Goal: Check status: Check status

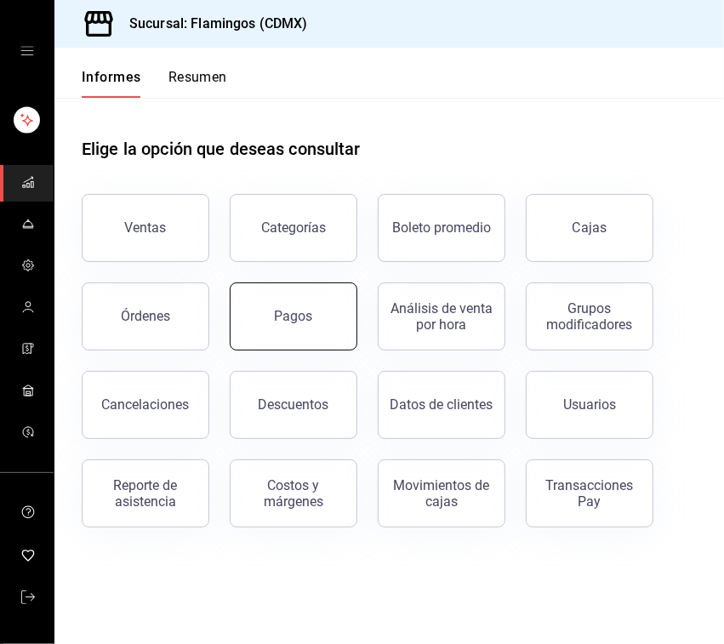
click at [282, 304] on button "Pagos" at bounding box center [294, 316] width 128 height 68
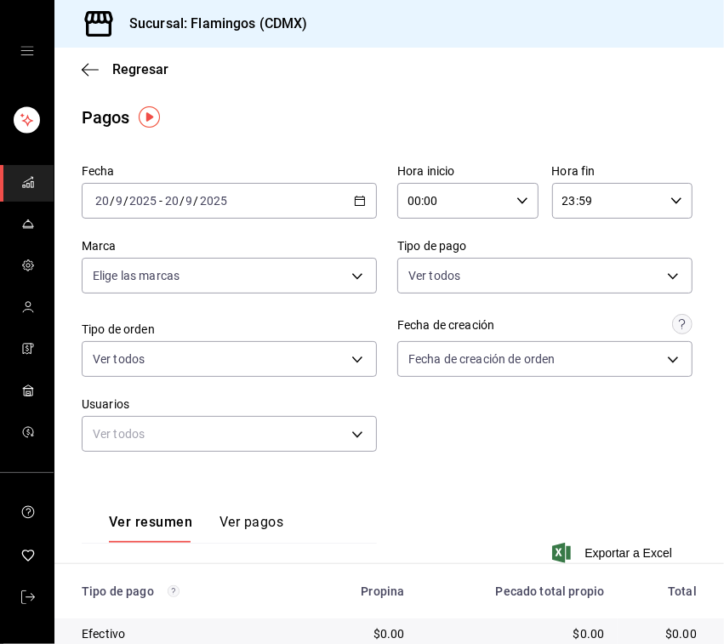
click at [354, 202] on icon "button" at bounding box center [360, 201] width 12 height 12
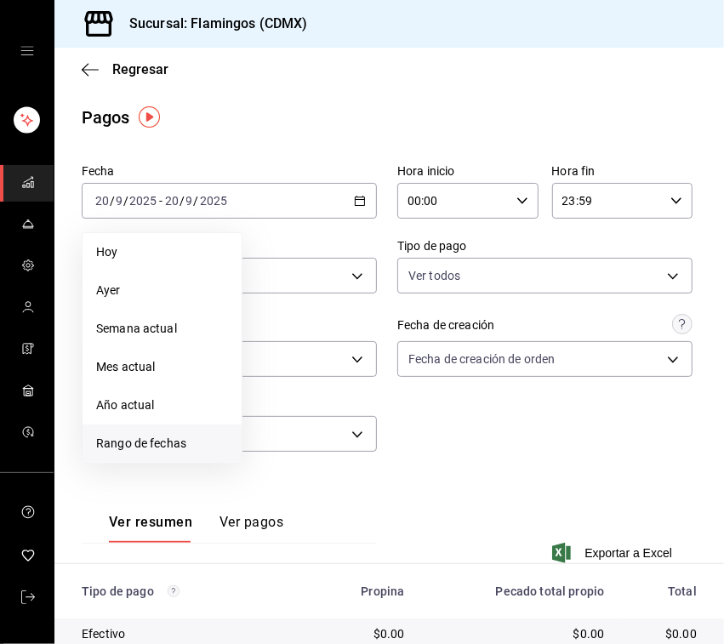
click at [173, 444] on font "Rango de fechas" at bounding box center [141, 443] width 90 height 14
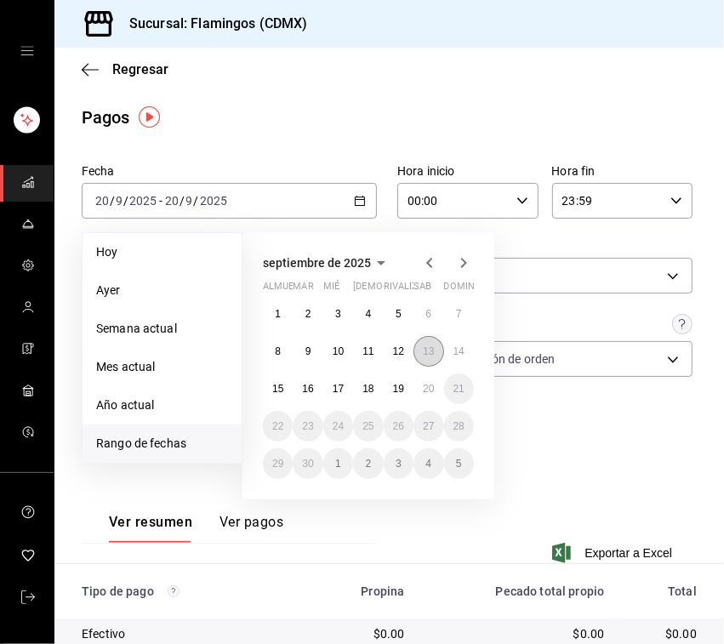
click at [432, 355] on font "13" at bounding box center [428, 351] width 11 height 12
click at [434, 355] on font "13" at bounding box center [428, 351] width 11 height 12
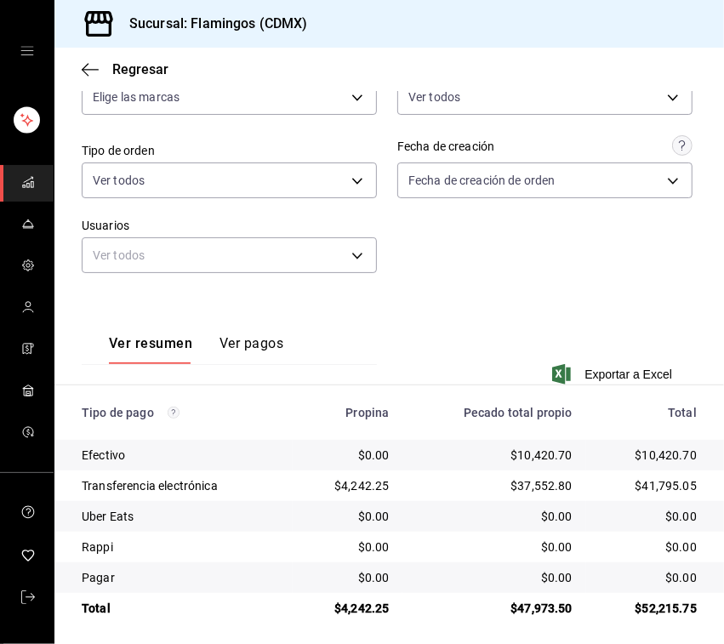
scroll to position [185, 0]
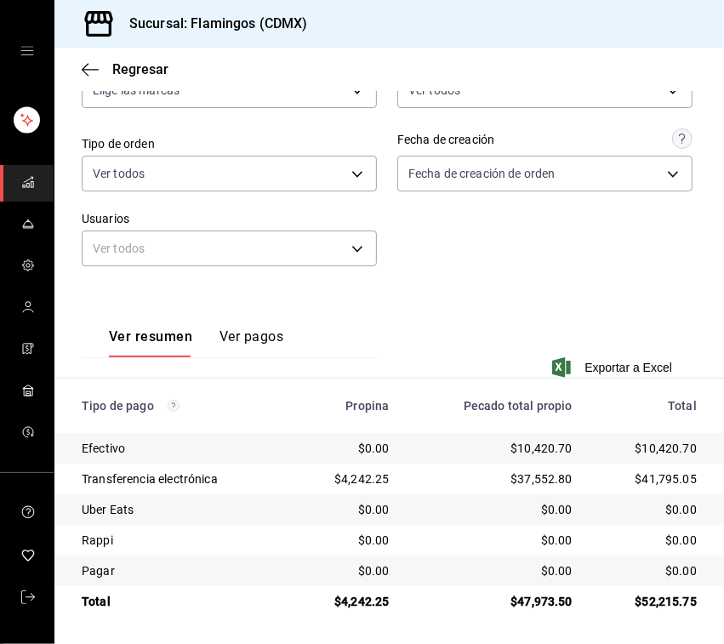
click at [397, 303] on div "Ver resumen Ver pagos Exportar a Excel" at bounding box center [388, 342] width 669 height 111
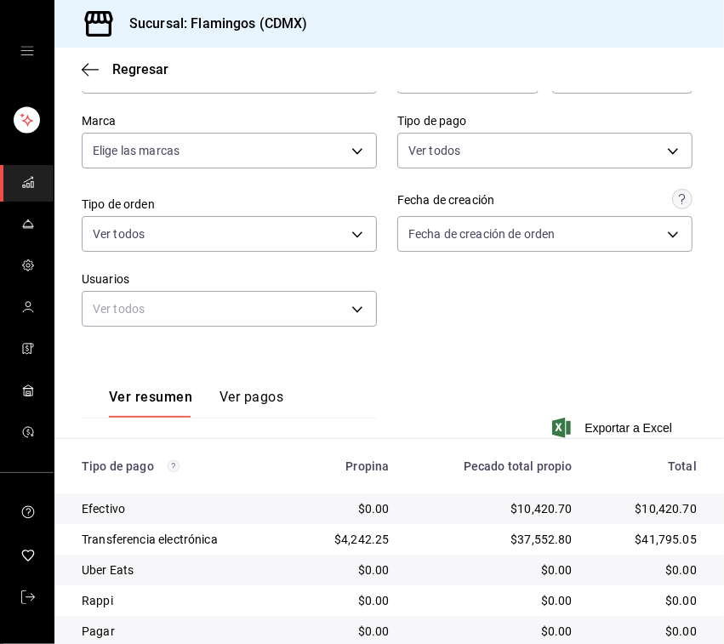
scroll to position [105, 0]
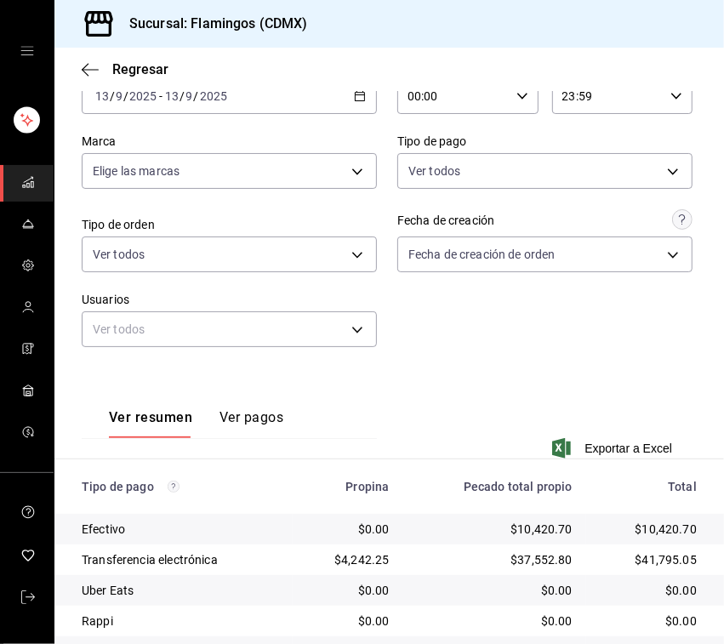
click at [358, 100] on div "2025-09-13 13 / 9 / 2025 - 2025-09-13 13 / 9 / 2025" at bounding box center [229, 96] width 295 height 36
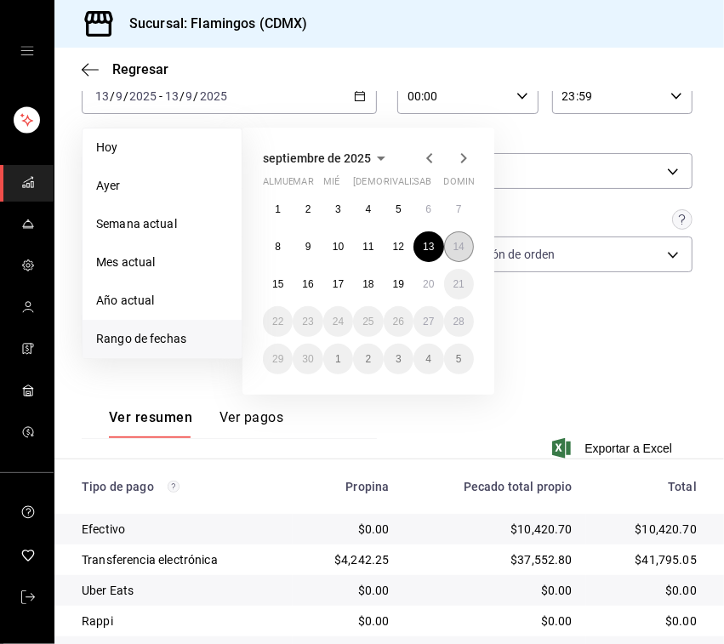
click at [464, 243] on font "14" at bounding box center [458, 247] width 11 height 12
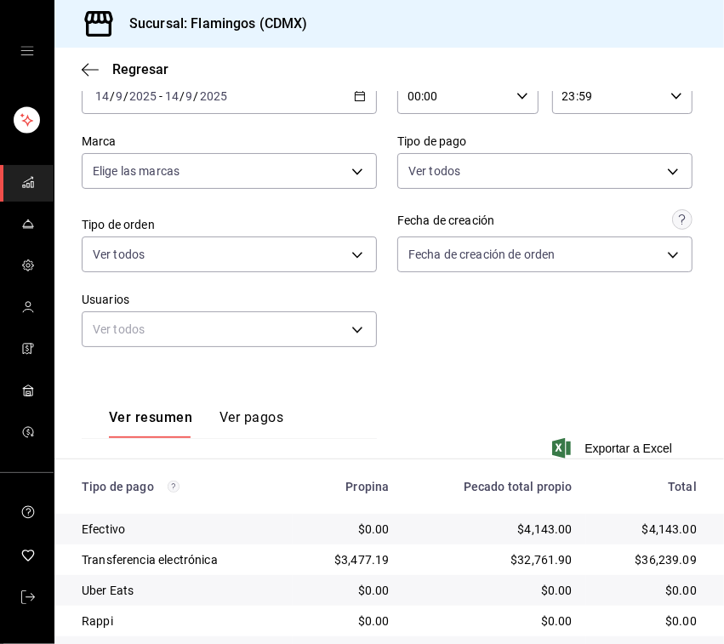
click at [354, 92] on icon "button" at bounding box center [360, 96] width 12 height 12
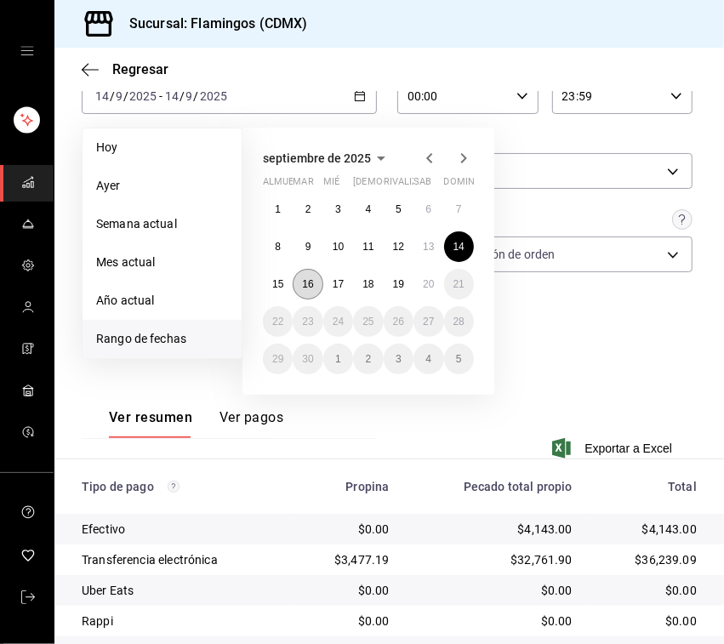
click at [307, 285] on font "16" at bounding box center [307, 284] width 11 height 12
click at [332, 285] on font "17" at bounding box center [337, 284] width 11 height 12
click at [332, 285] on div "Fecha 2025-09-14 14 / 9 / 2025 - 2025-09-14 14 / 9 / 2025 Hoy Ayer Semana actua…" at bounding box center [389, 210] width 615 height 315
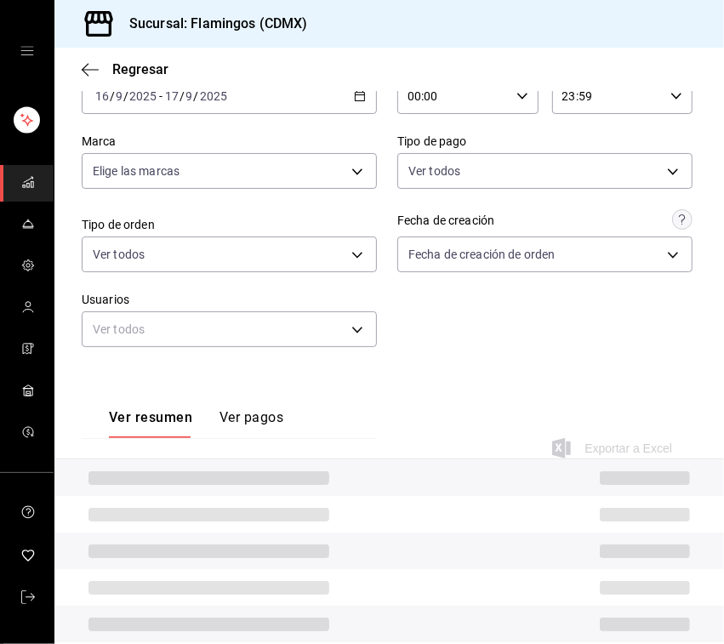
click at [358, 102] on div "2025-09-16 16 / 9 / 2025 - 2025-09-17 17 / 9 / 2025" at bounding box center [229, 96] width 295 height 36
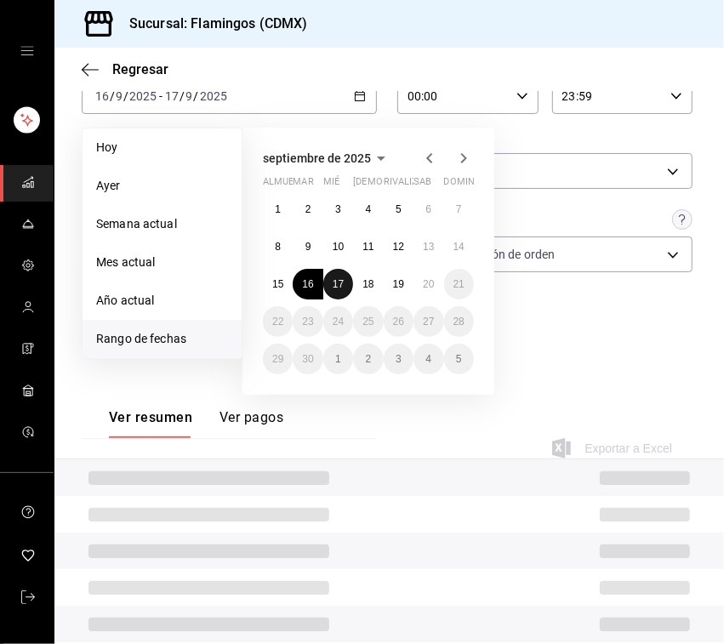
click at [338, 287] on button "17" at bounding box center [338, 284] width 30 height 31
click at [340, 287] on button "17" at bounding box center [338, 284] width 30 height 31
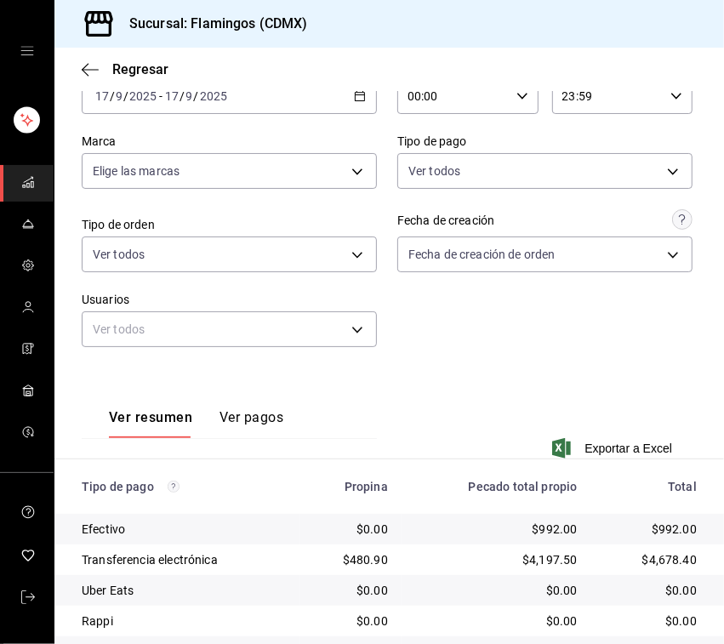
click at [357, 94] on icon "button" at bounding box center [360, 96] width 12 height 12
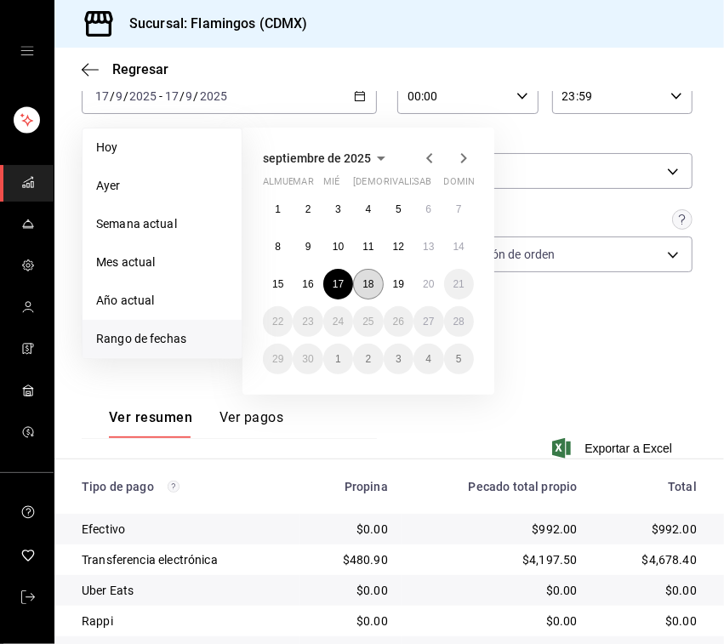
click at [370, 281] on font "18" at bounding box center [367, 284] width 11 height 12
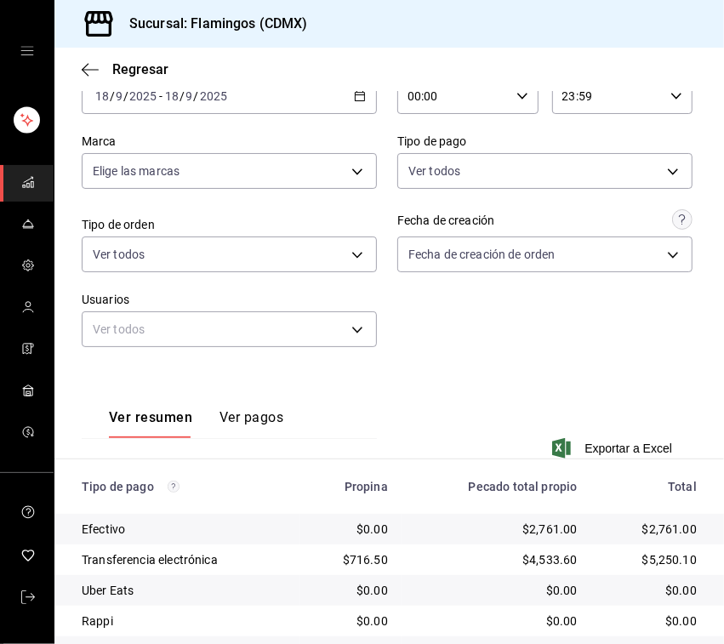
click at [362, 96] on div "2025-09-18 18 / 9 / 2025 - 2025-09-18 18 / 9 / 2025" at bounding box center [229, 96] width 295 height 36
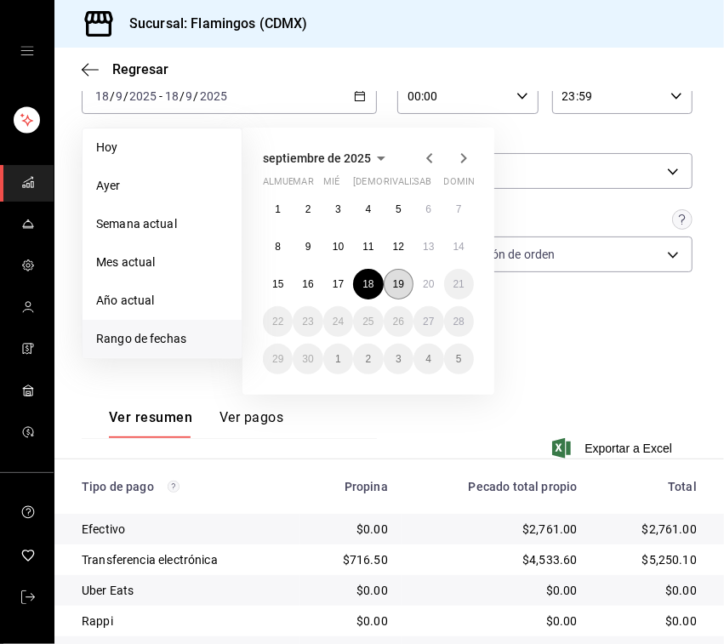
click at [400, 281] on font "19" at bounding box center [398, 284] width 11 height 12
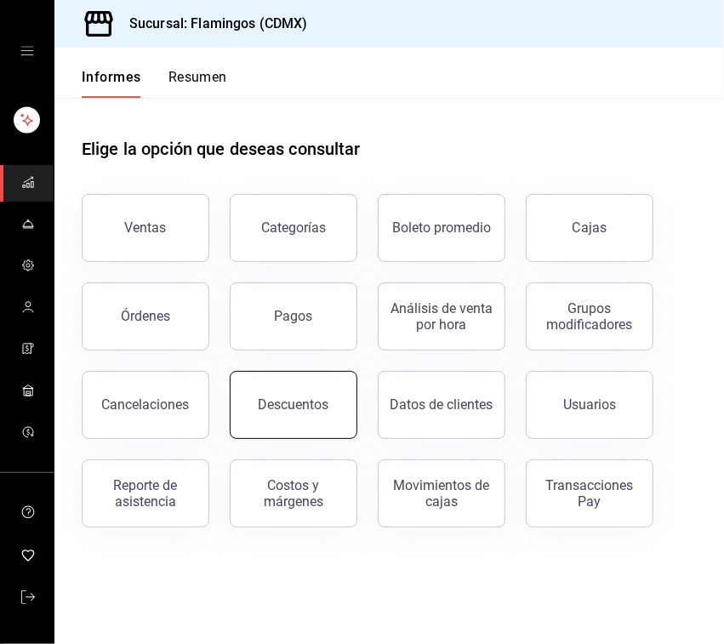
click at [309, 384] on button "Descuentos" at bounding box center [294, 405] width 128 height 68
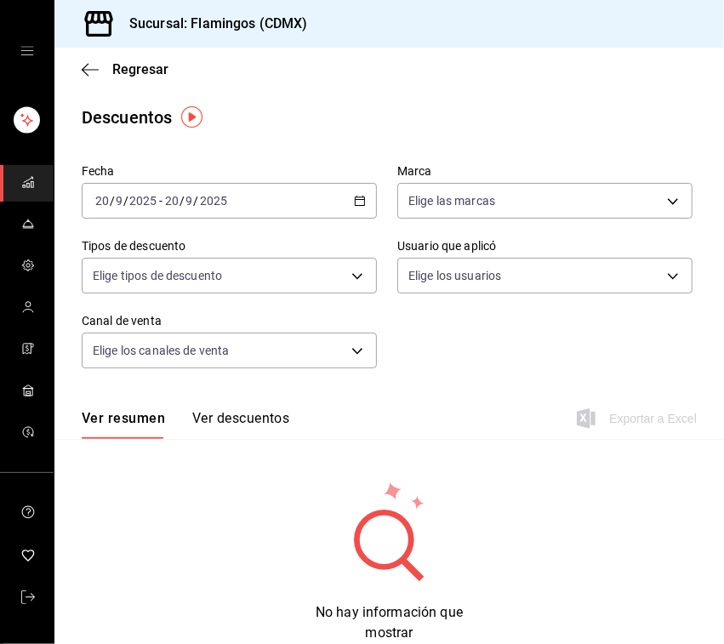
click at [357, 204] on icon "button" at bounding box center [360, 201] width 12 height 12
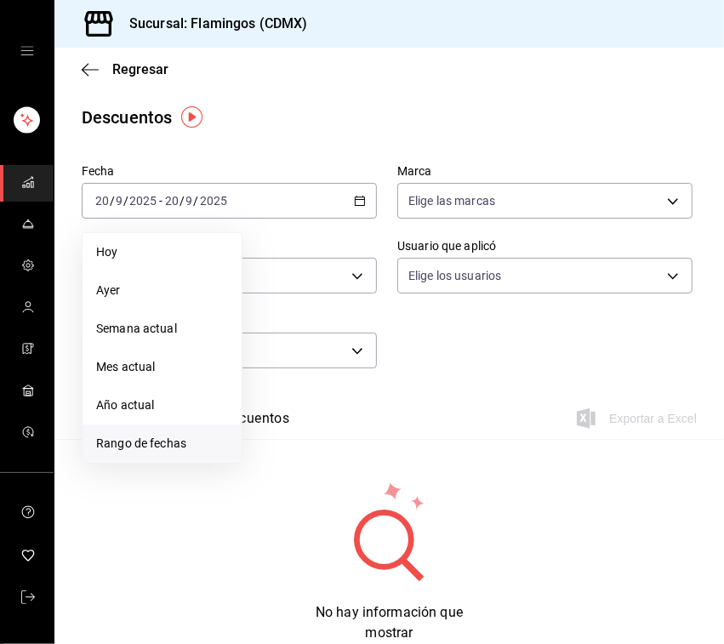
click at [130, 436] on font "Rango de fechas" at bounding box center [141, 443] width 90 height 14
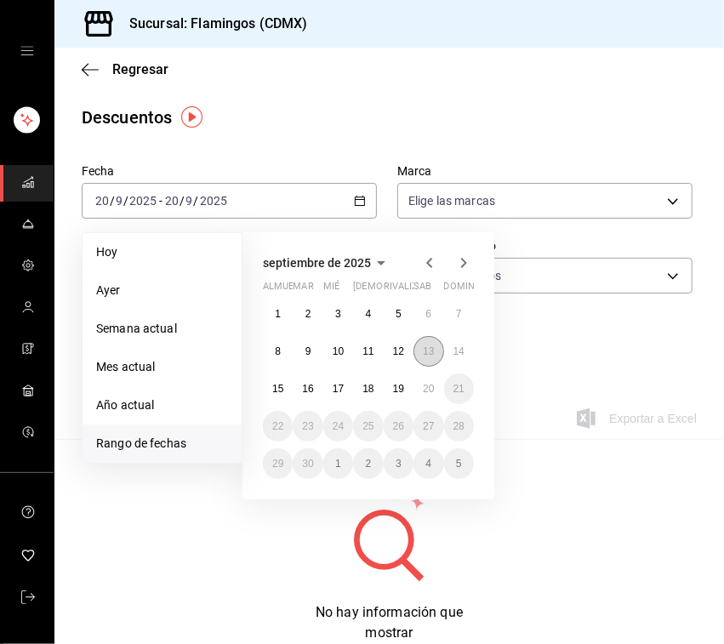
click at [434, 342] on button "13" at bounding box center [428, 351] width 30 height 31
click at [435, 342] on button "13" at bounding box center [428, 351] width 30 height 31
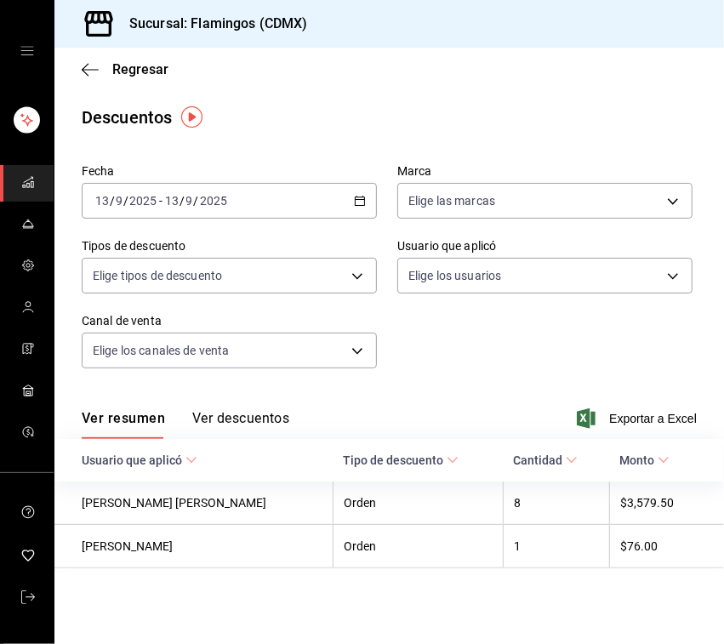
click at [253, 414] on font "Ver descuentos" at bounding box center [240, 418] width 97 height 16
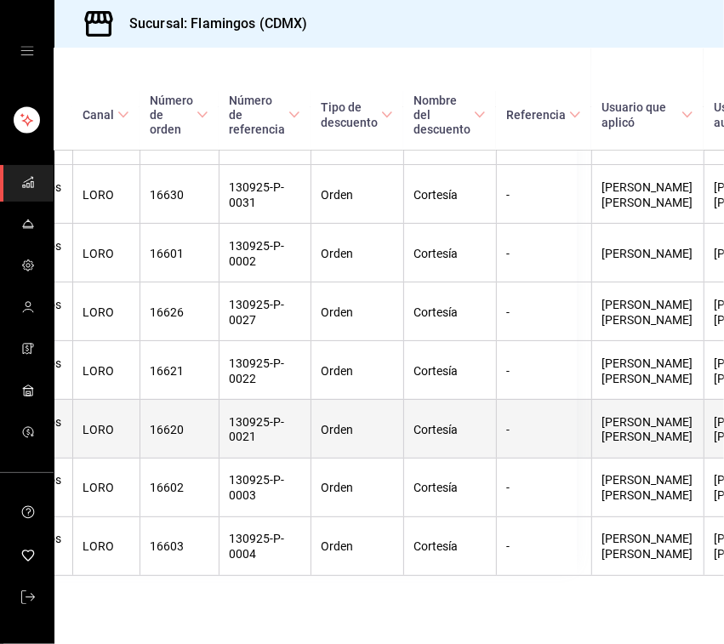
scroll to position [645, 282]
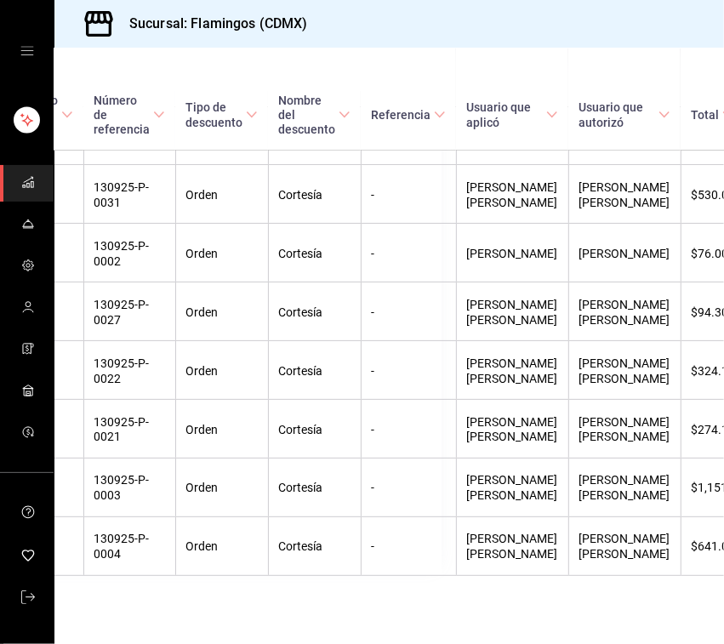
click at [456, 65] on th "Referencia" at bounding box center [408, 99] width 95 height 103
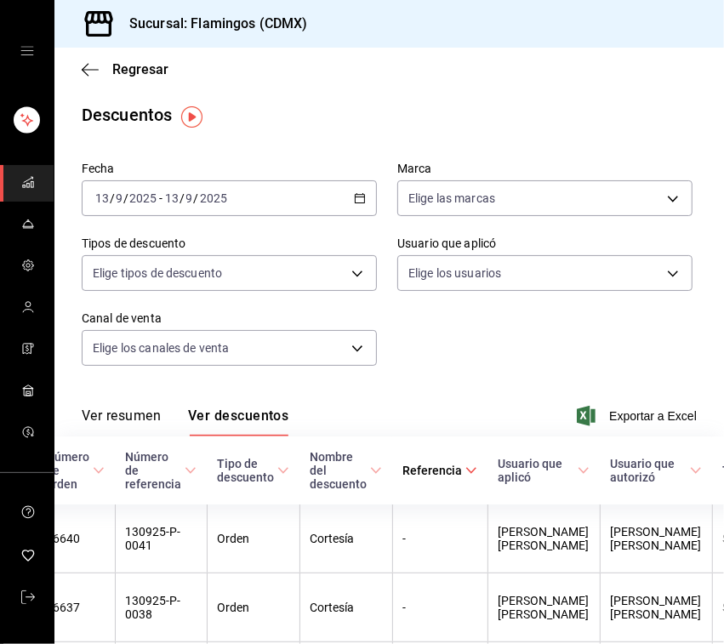
scroll to position [0, 0]
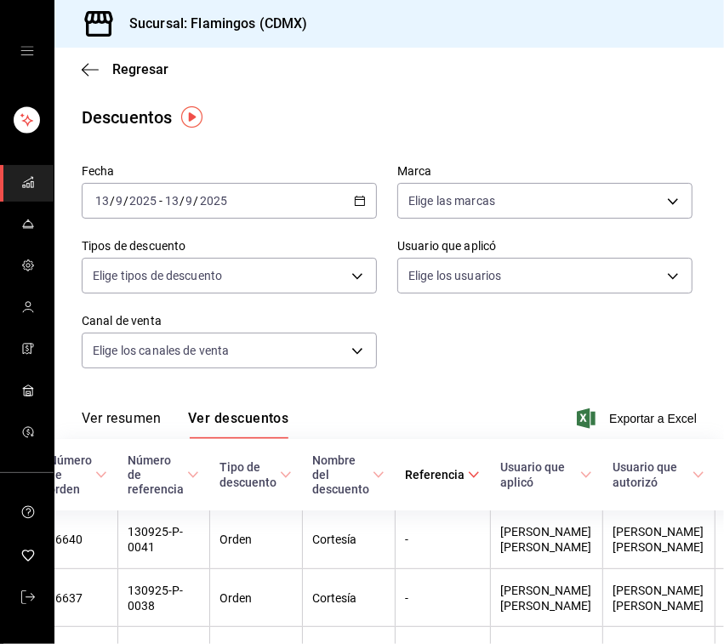
click at [354, 205] on icon "button" at bounding box center [360, 201] width 12 height 12
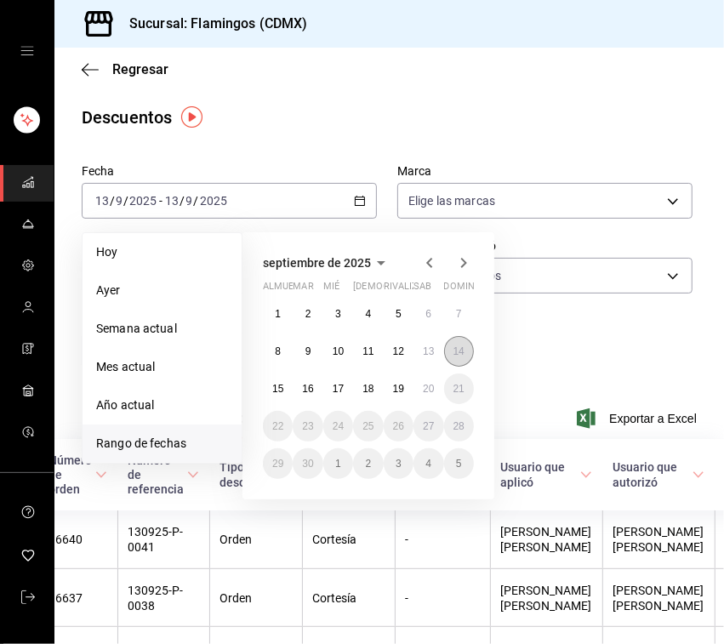
click at [455, 355] on font "14" at bounding box center [458, 351] width 11 height 12
click at [456, 355] on font "14" at bounding box center [458, 351] width 11 height 12
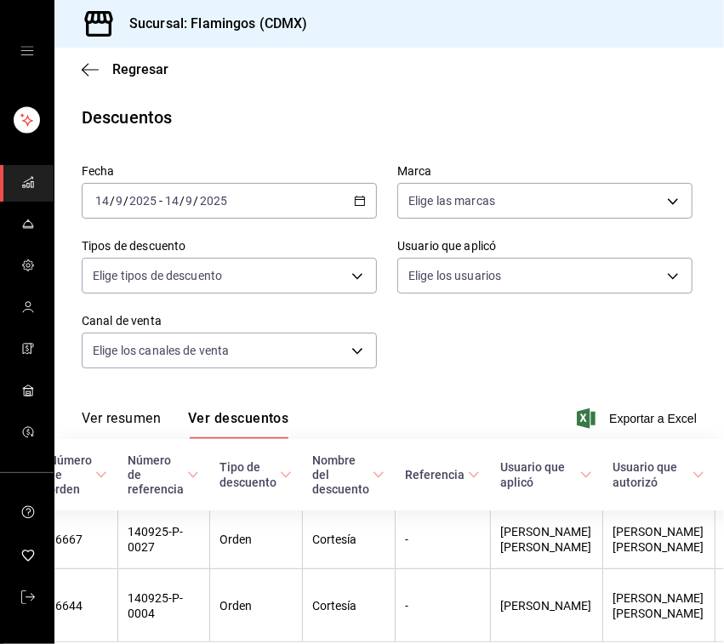
scroll to position [109, 0]
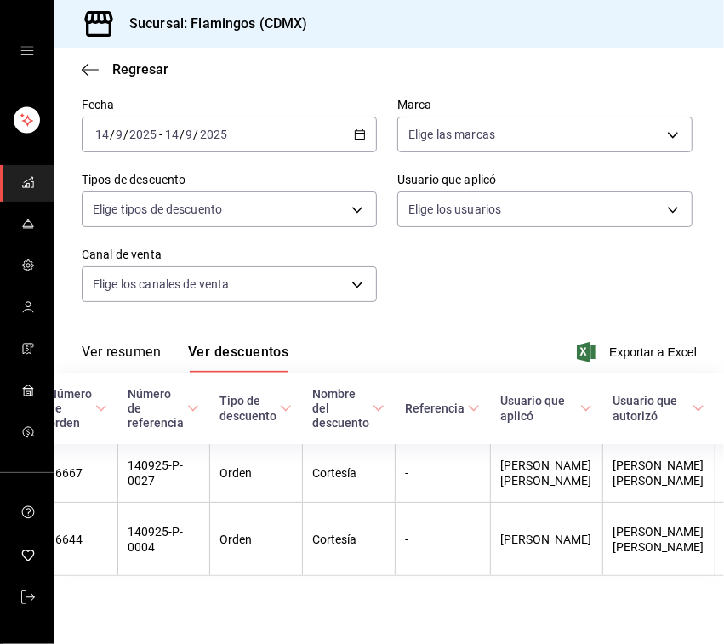
click at [435, 238] on div "Fecha [DATE] [DATE] - [DATE] [DATE] Marca Elige las marcas Tipos de descuento E…" at bounding box center [389, 206] width 615 height 231
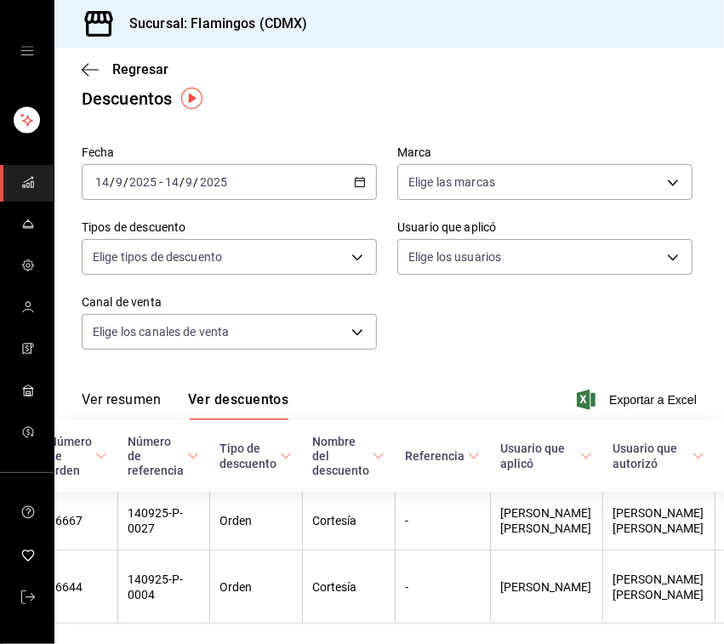
scroll to position [2, 0]
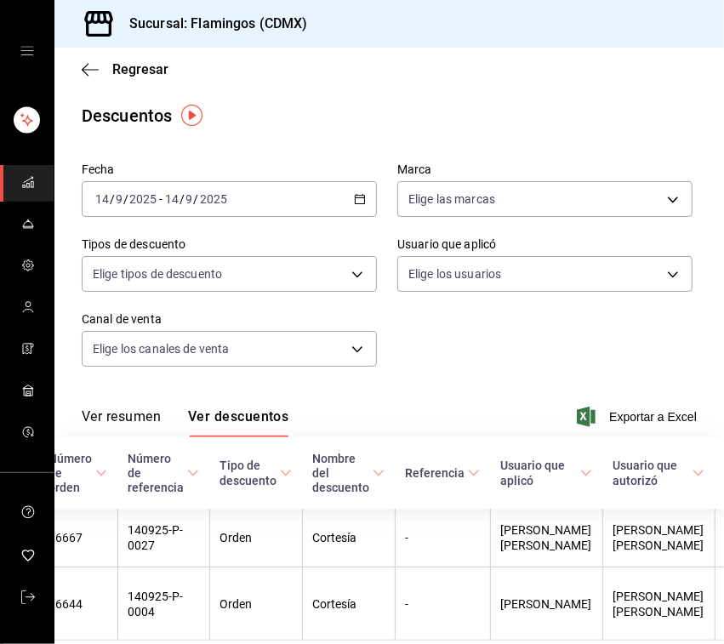
click at [351, 190] on div "[DATE] [DATE] - [DATE] [DATE]" at bounding box center [229, 199] width 295 height 36
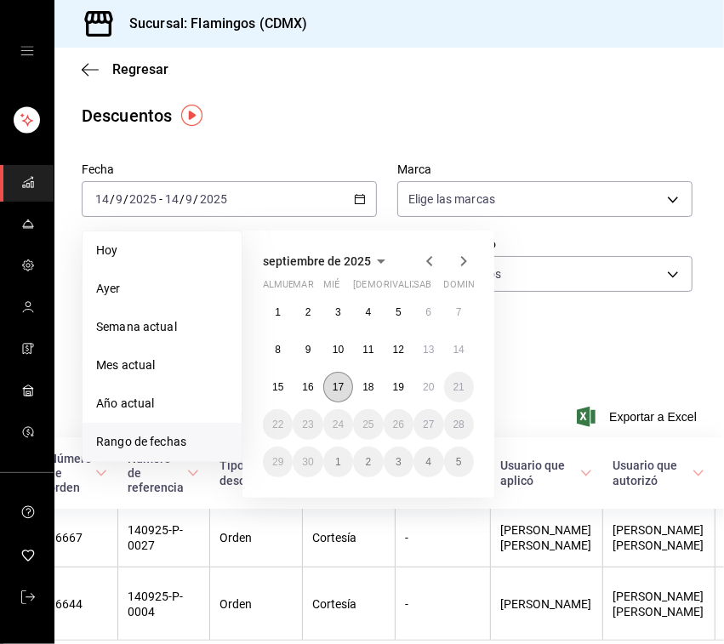
click at [334, 385] on font "17" at bounding box center [337, 387] width 11 height 12
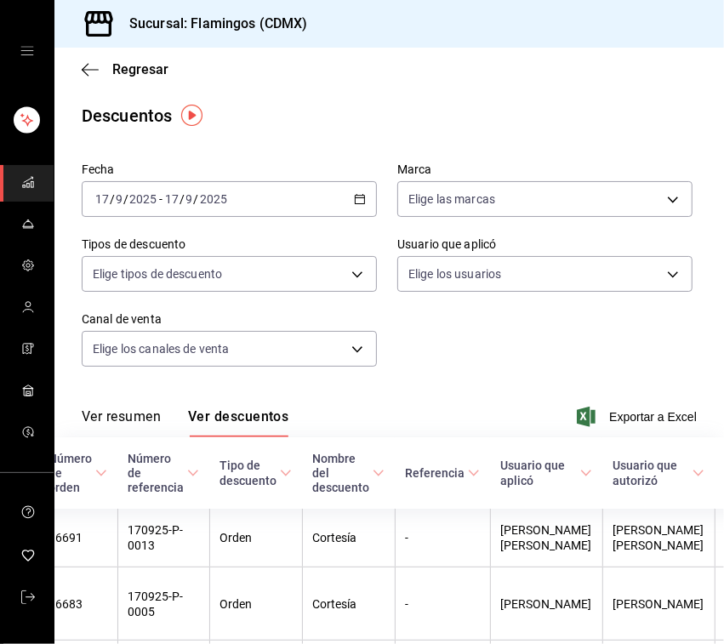
click at [94, 412] on font "Ver resumen" at bounding box center [121, 416] width 79 height 16
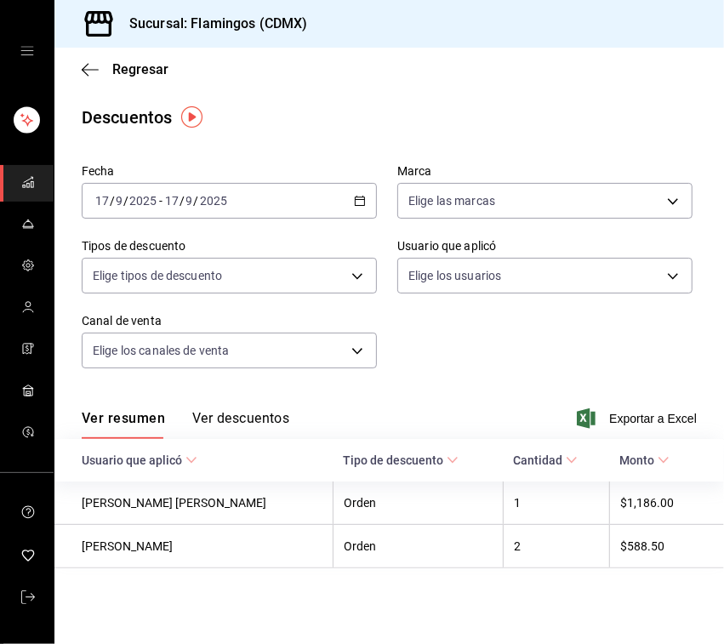
click at [215, 412] on font "Ver descuentos" at bounding box center [240, 418] width 97 height 16
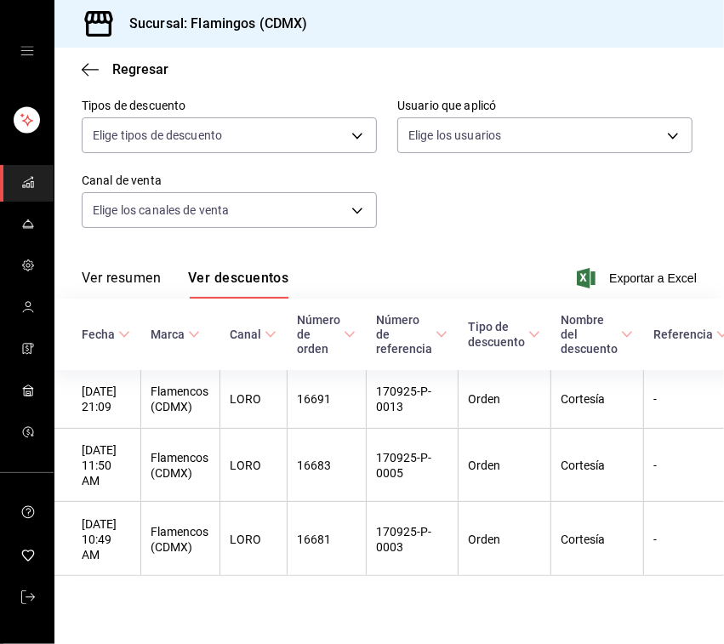
scroll to position [0, 282]
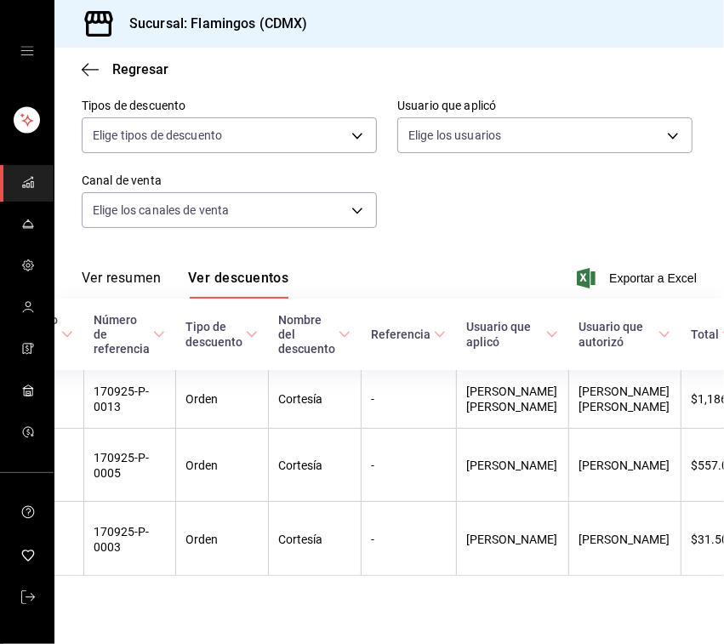
click at [457, 154] on div "Fecha [DATE] [DATE] - [DATE] [DATE] Marca Elige las marcas Tipos de descuento E…" at bounding box center [389, 132] width 615 height 231
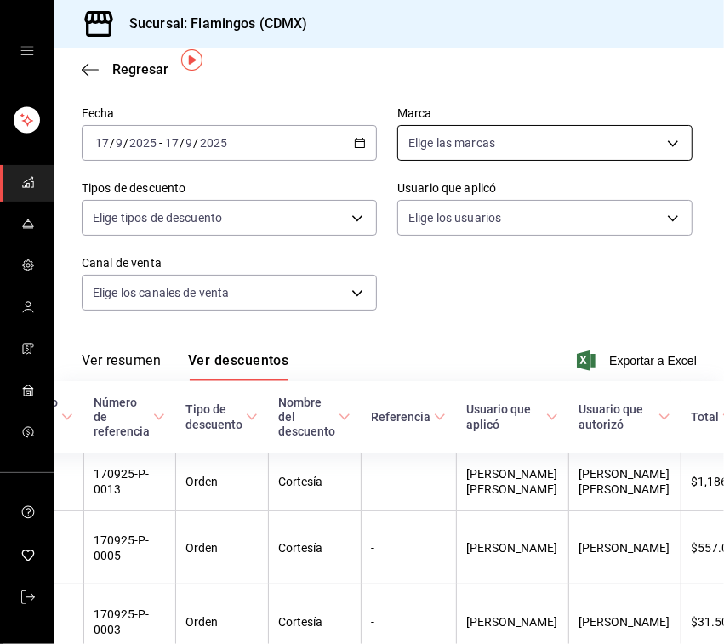
scroll to position [57, 0]
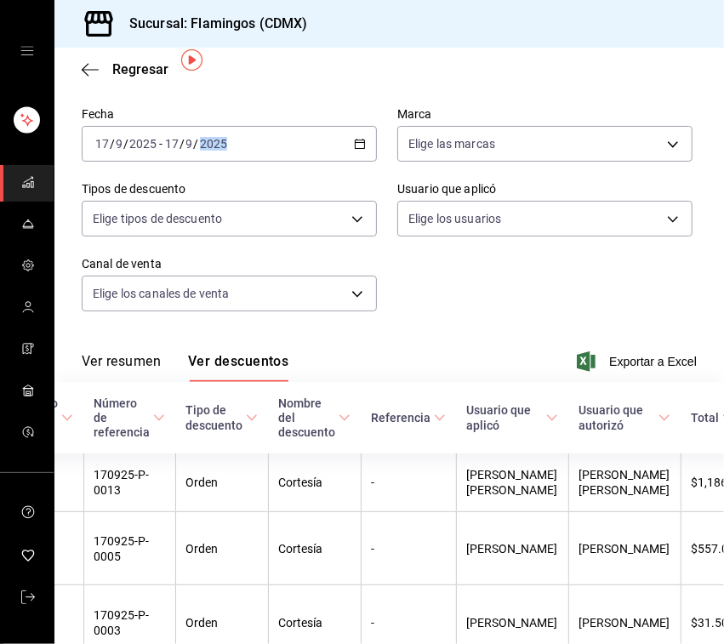
click at [351, 162] on div "Fecha [DATE] [DATE] - [DATE] [DATE] Marca Elige las marcas Tipos de descuento E…" at bounding box center [389, 215] width 615 height 231
click at [349, 153] on div "[DATE] [DATE] - [DATE] [DATE]" at bounding box center [229, 144] width 295 height 36
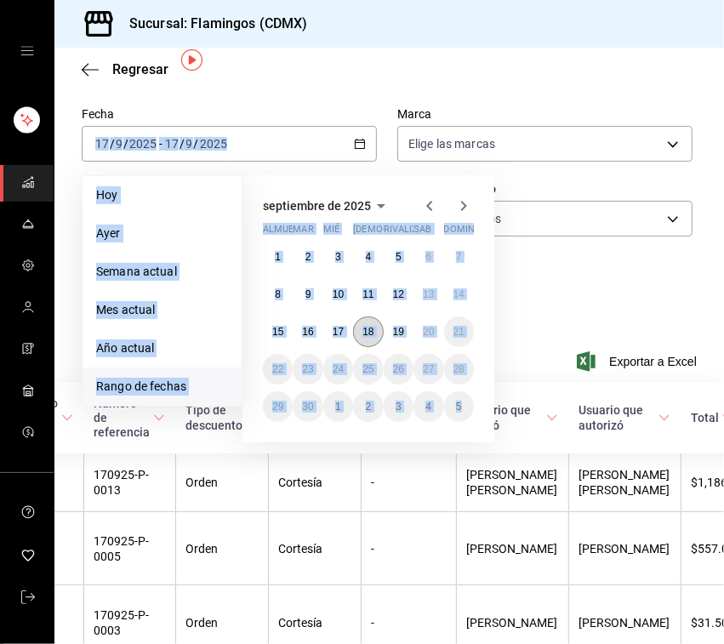
click at [355, 332] on button "18" at bounding box center [368, 331] width 30 height 31
click at [358, 332] on button "18" at bounding box center [368, 331] width 30 height 31
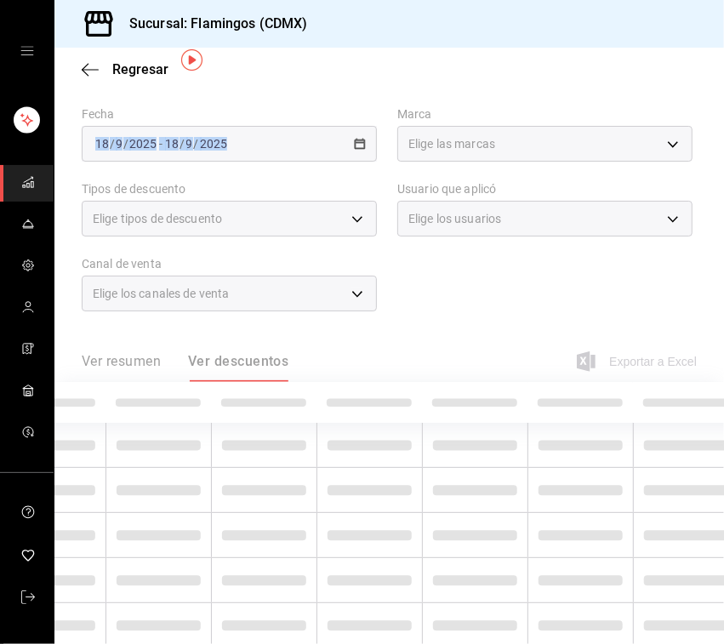
click at [358, 332] on body "Sucursal: Flamingos (CDMX) Regresar Descuentos Fecha [DATE] [DATE] - [DATE] [DA…" at bounding box center [362, 322] width 724 height 644
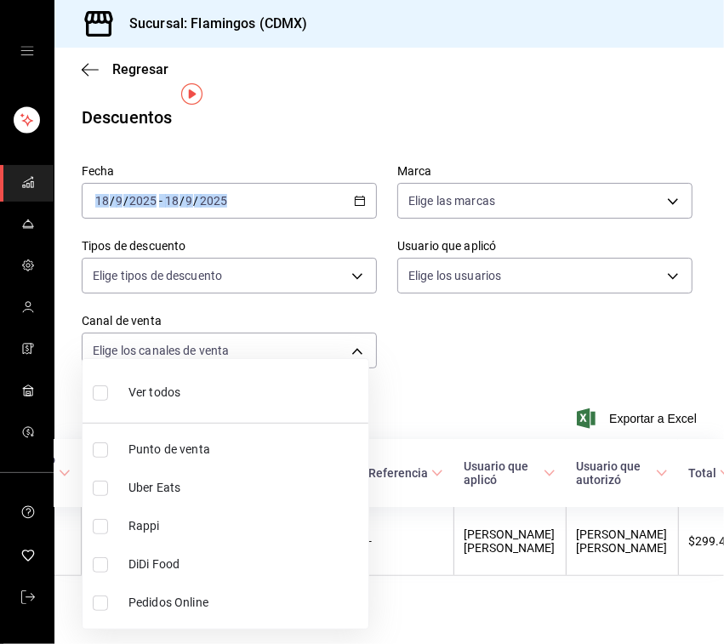
scroll to position [23, 0]
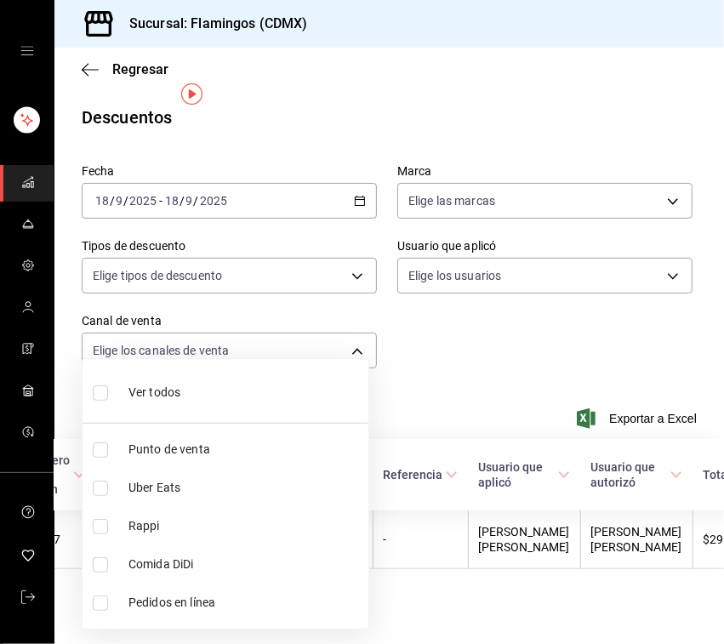
click at [422, 340] on div at bounding box center [362, 322] width 724 height 644
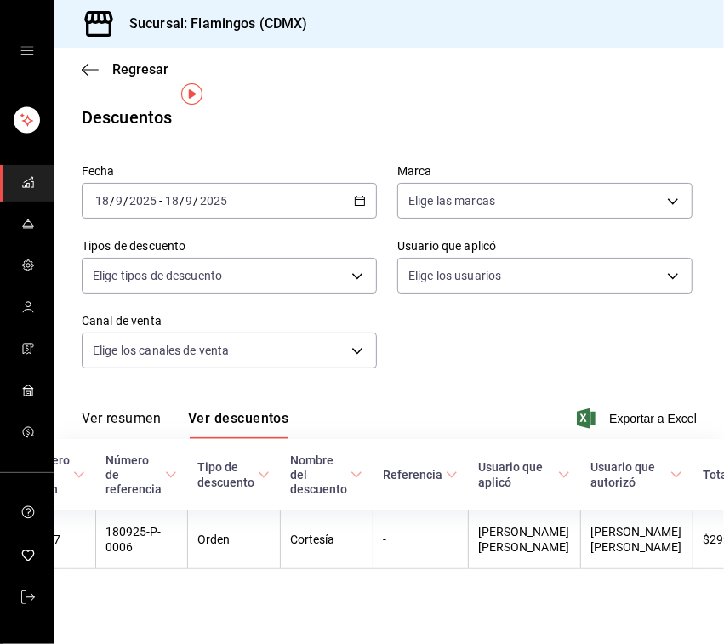
click at [354, 195] on icon "button" at bounding box center [360, 201] width 12 height 12
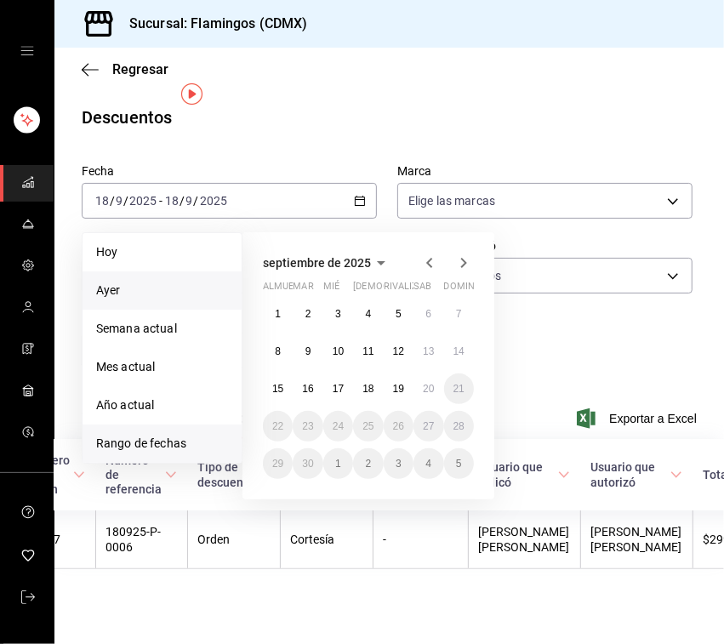
click at [185, 281] on span "Ayer" at bounding box center [162, 290] width 132 height 18
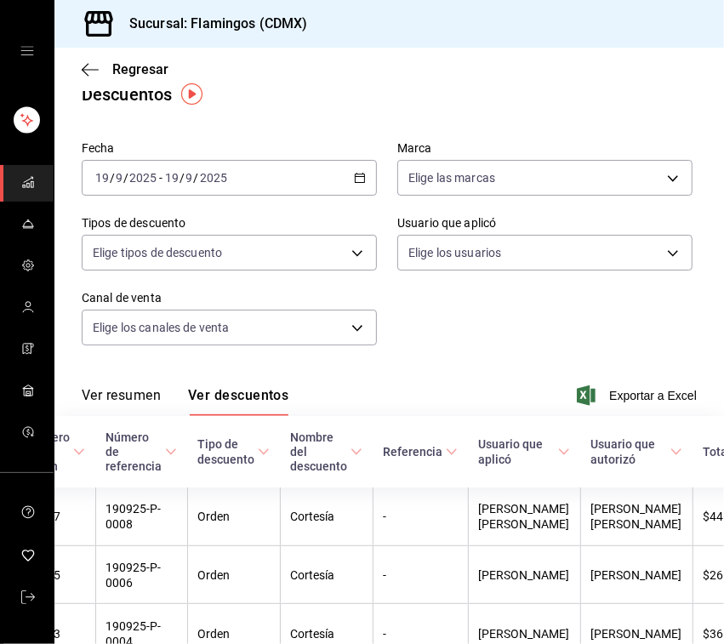
click at [129, 401] on font "Ver resumen" at bounding box center [121, 395] width 79 height 16
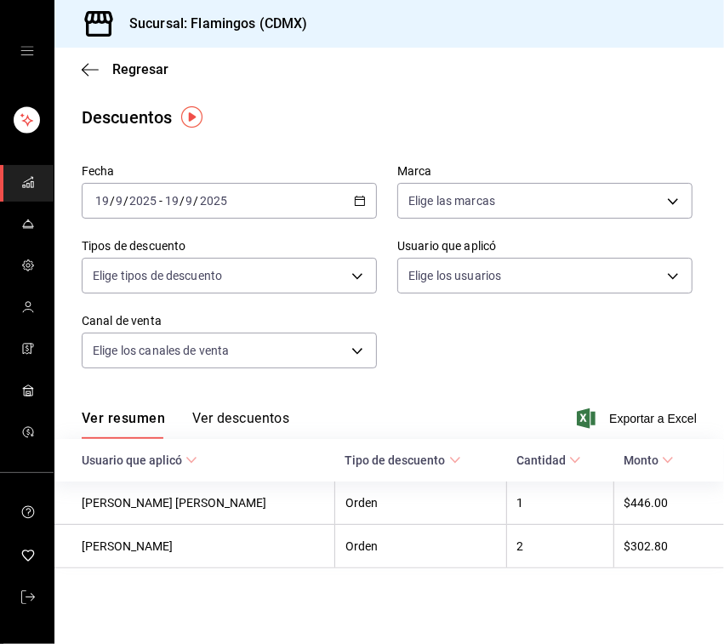
click at [253, 415] on font "Ver descuentos" at bounding box center [240, 418] width 97 height 16
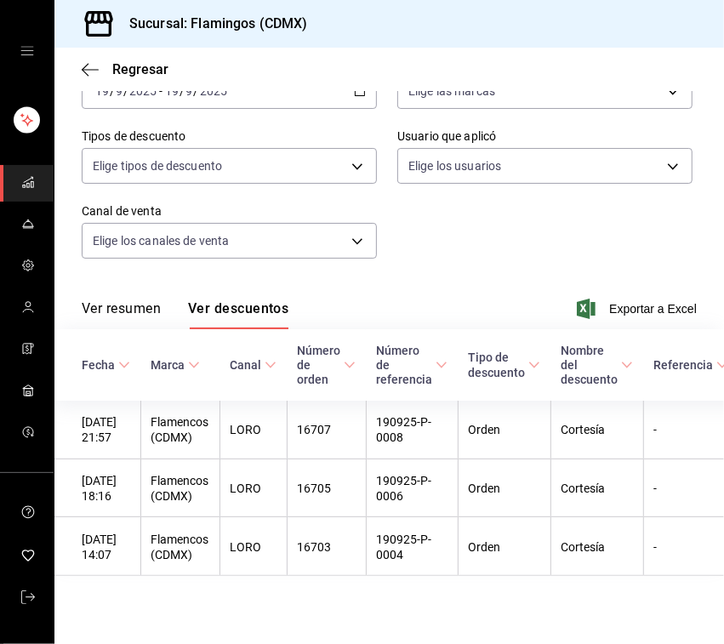
scroll to position [0, 273]
